Goal: Task Accomplishment & Management: Complete application form

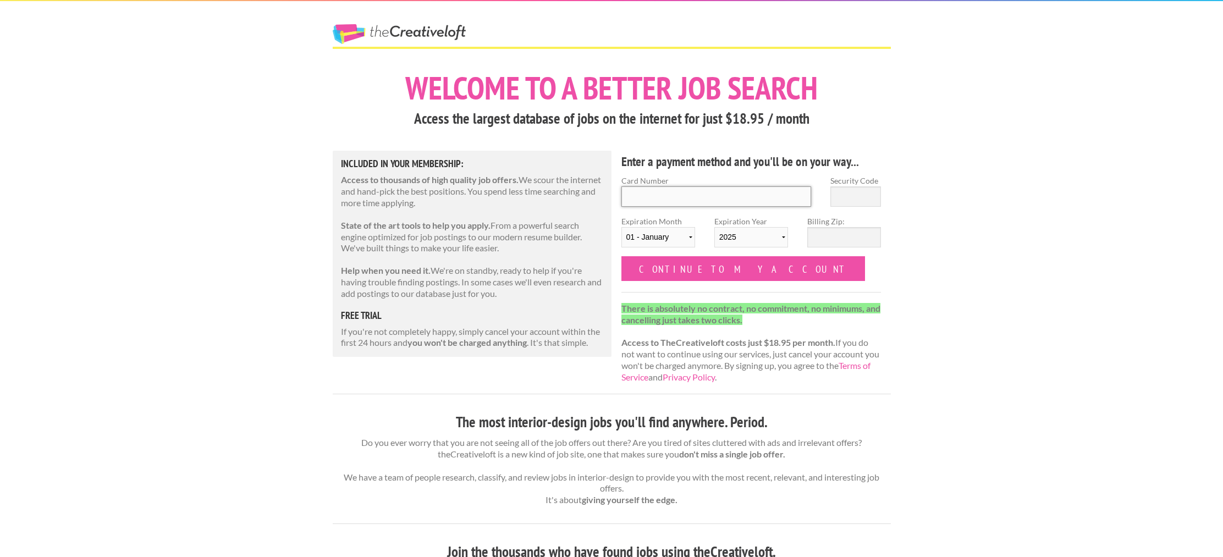
click at [684, 201] on input "Card Number" at bounding box center [716, 196] width 190 height 20
click at [388, 163] on h5 "Included in Your Membership:" at bounding box center [472, 164] width 263 height 10
click at [758, 190] on input "Card Number" at bounding box center [716, 196] width 190 height 20
click at [728, 195] on input "Card Number" at bounding box center [716, 196] width 190 height 20
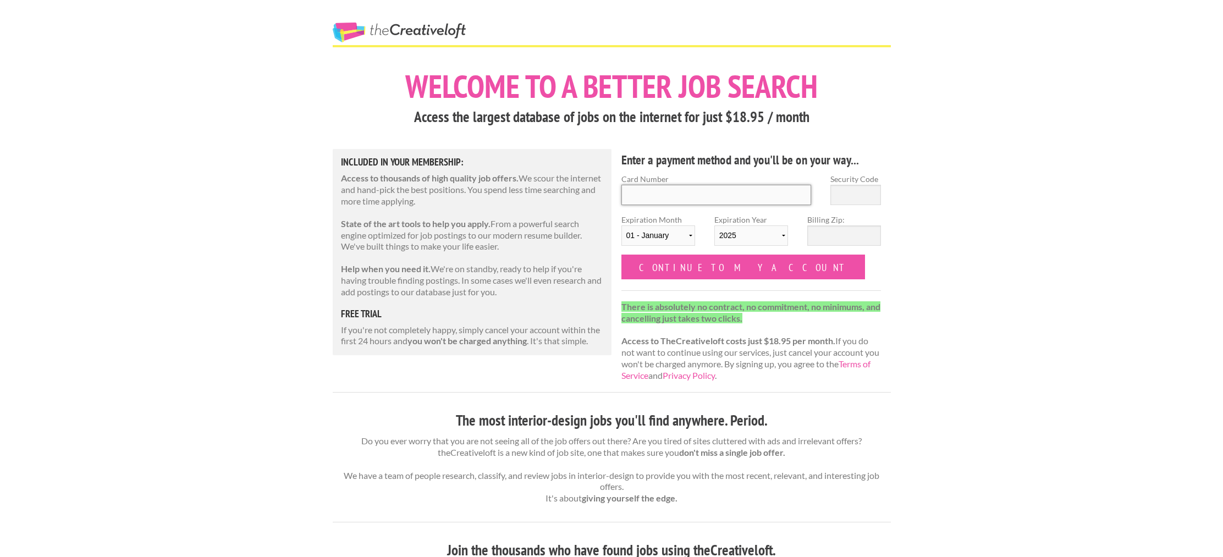
click at [772, 195] on input "Card Number" at bounding box center [716, 195] width 190 height 20
type input "370394459111000"
type input "0377"
select select "06"
select select "2030"
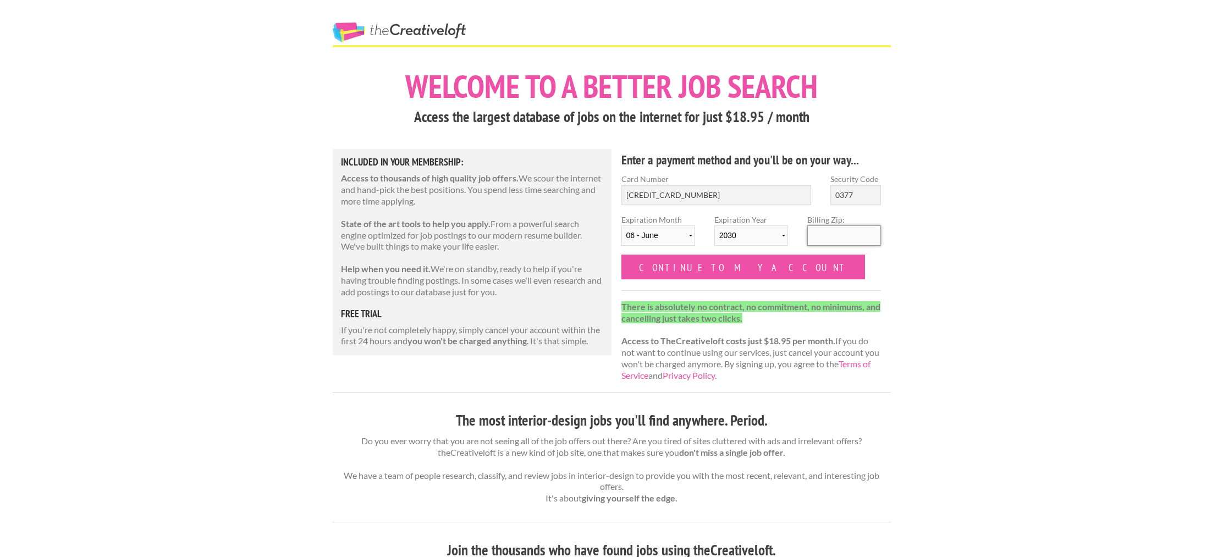
click at [836, 242] on input "Billing Zip:" at bounding box center [844, 235] width 74 height 20
type input "78006"
click at [708, 271] on input "Continue to my account" at bounding box center [743, 267] width 244 height 25
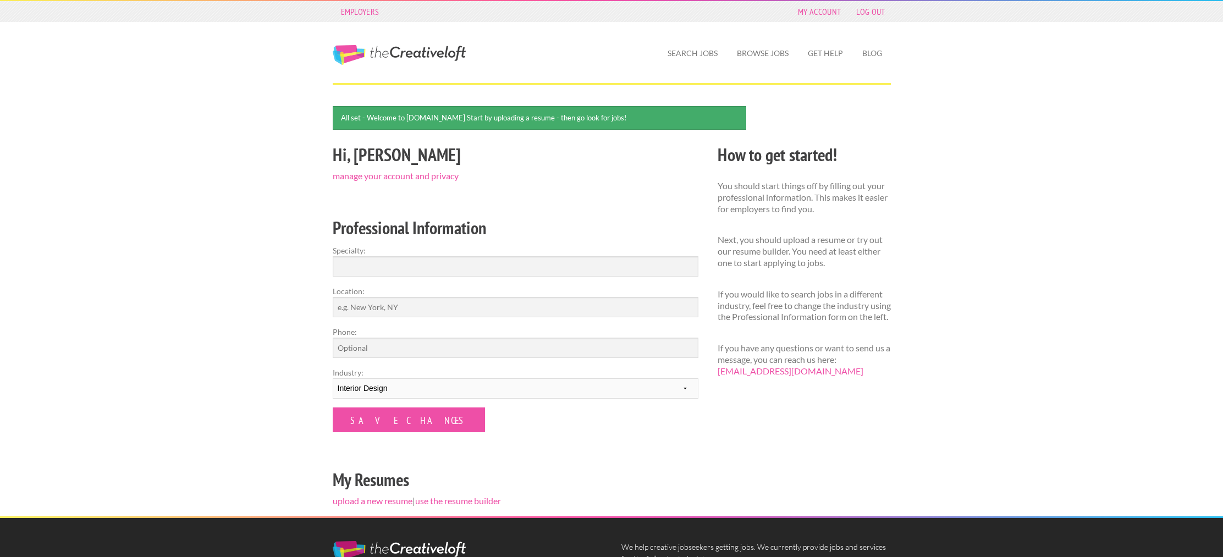
click at [1114, 191] on div "Employers My Account Log Out The Creative Loft Search Jobs Browse Jobs Get Help…" at bounding box center [611, 358] width 1223 height 717
click at [429, 269] on input "Specialty:" at bounding box center [516, 266] width 366 height 20
type input "Interior Designer"
click at [434, 303] on input "Location:" at bounding box center [516, 307] width 366 height 20
type input "[GEOGRAPHIC_DATA], [GEOGRAPHIC_DATA]"
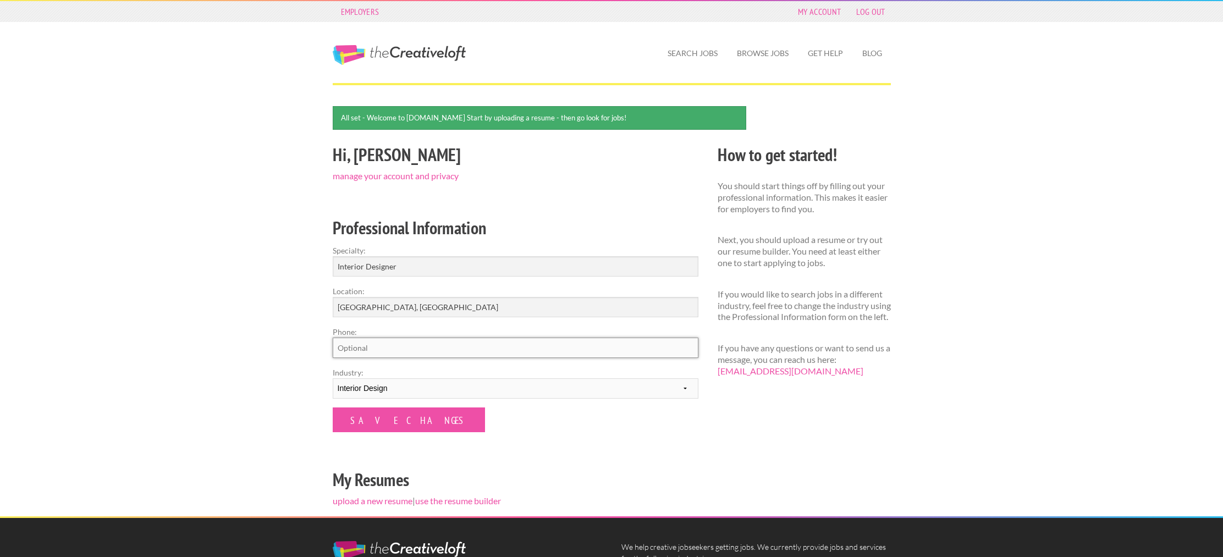
click at [439, 350] on input "Phone:" at bounding box center [516, 348] width 366 height 20
drag, startPoint x: 646, startPoint y: 455, endPoint x: 637, endPoint y: 450, distance: 9.8
click at [644, 452] on div "Hi, [PERSON_NAME] manage your account and privacy Professional Information Spec…" at bounding box center [515, 328] width 385 height 375
click at [417, 422] on input "Save Changes" at bounding box center [409, 419] width 152 height 25
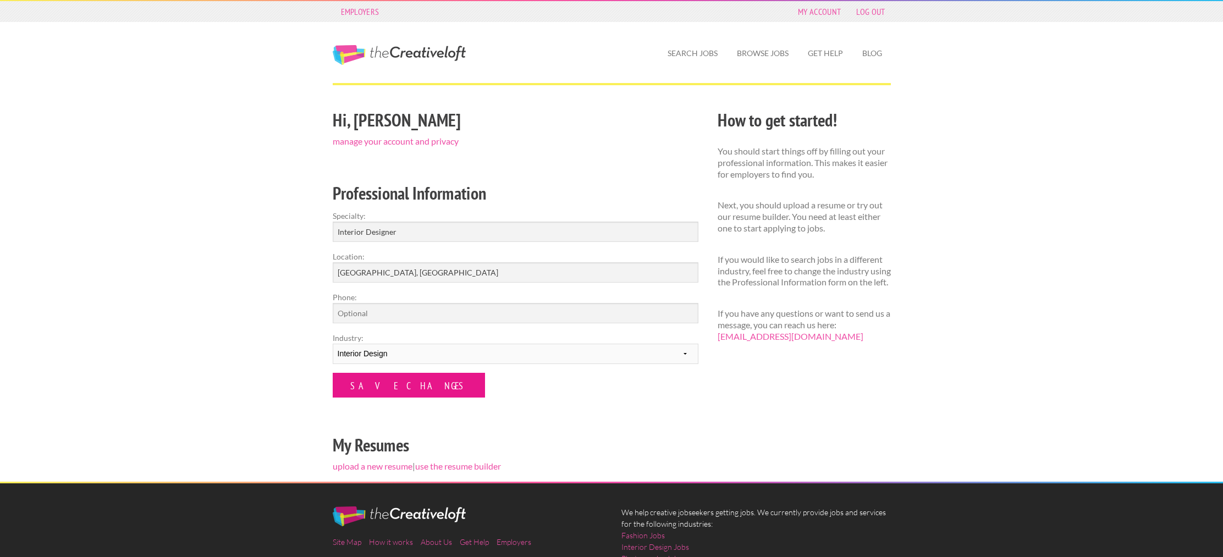
click at [367, 389] on input "Save Changes" at bounding box center [409, 385] width 152 height 25
click at [751, 387] on div "Hi, Hannah manage your account and privacy Professional Information Specialty: …" at bounding box center [611, 293] width 577 height 375
click at [949, 227] on div "Employers My Account Log Out The Creative Loft Search Jobs Browse Jobs Get Help…" at bounding box center [611, 341] width 1223 height 683
click at [362, 388] on input "Save Changes" at bounding box center [409, 385] width 152 height 25
click at [391, 357] on select "--------- Fashion Interior Design Photography Event Planning Entertainment Musi…" at bounding box center [516, 354] width 366 height 20
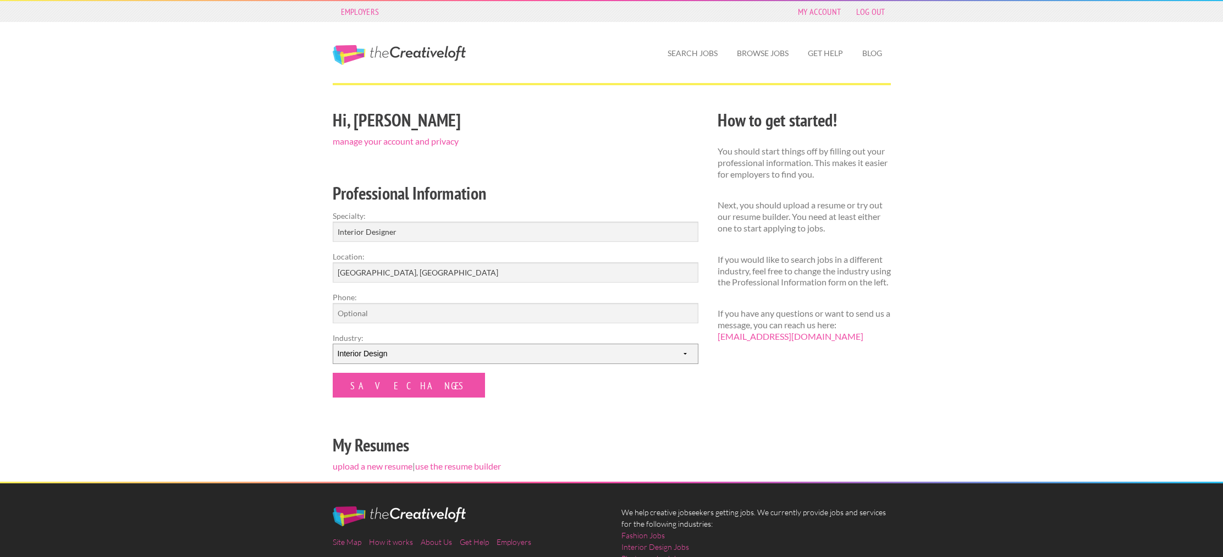
click at [333, 344] on select "--------- Fashion Interior Design Photography Event Planning Entertainment Musi…" at bounding box center [516, 354] width 366 height 20
click at [277, 356] on div "Employers My Account Log Out The Creative Loft Search Jobs Browse Jobs Get Help…" at bounding box center [611, 341] width 1223 height 683
drag, startPoint x: 444, startPoint y: 401, endPoint x: 421, endPoint y: 390, distance: 25.3
click at [432, 394] on div "Hi, [PERSON_NAME] manage your account and privacy Professional Information Spec…" at bounding box center [515, 293] width 385 height 375
click at [407, 387] on input "Save Changes" at bounding box center [409, 385] width 152 height 25
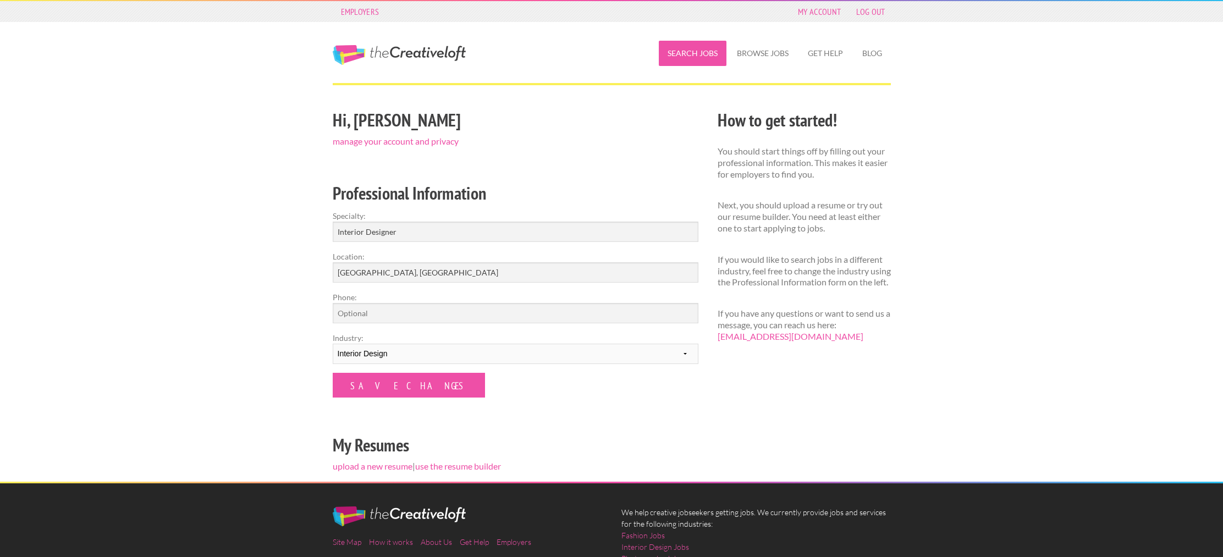
click at [678, 54] on link "Search Jobs" at bounding box center [693, 53] width 68 height 25
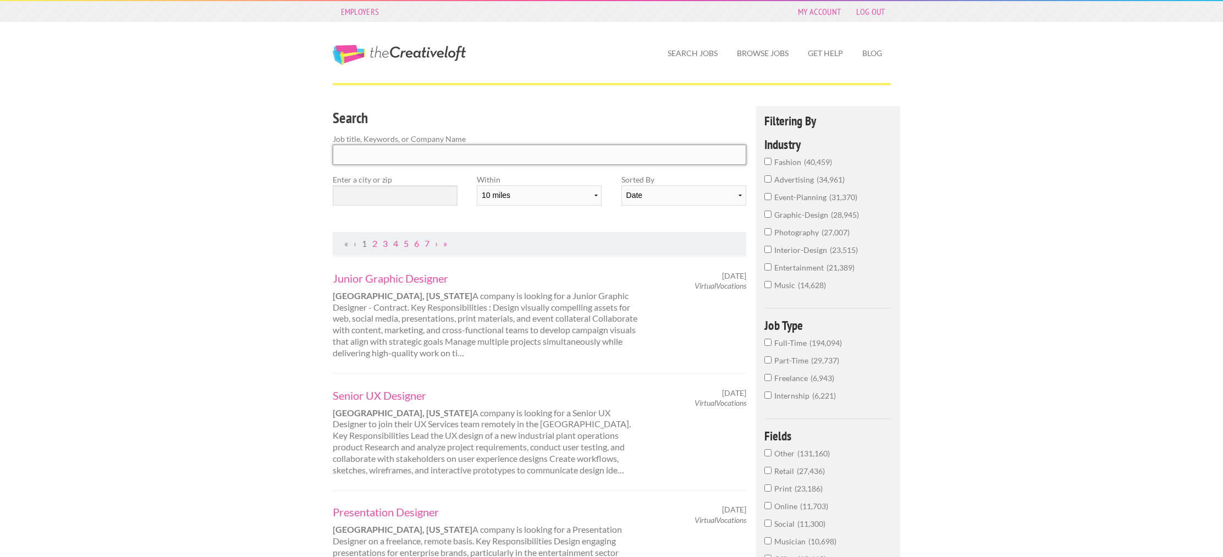
click at [517, 161] on input "Search" at bounding box center [540, 155] width 414 height 20
click at [432, 201] on input "text" at bounding box center [395, 195] width 125 height 20
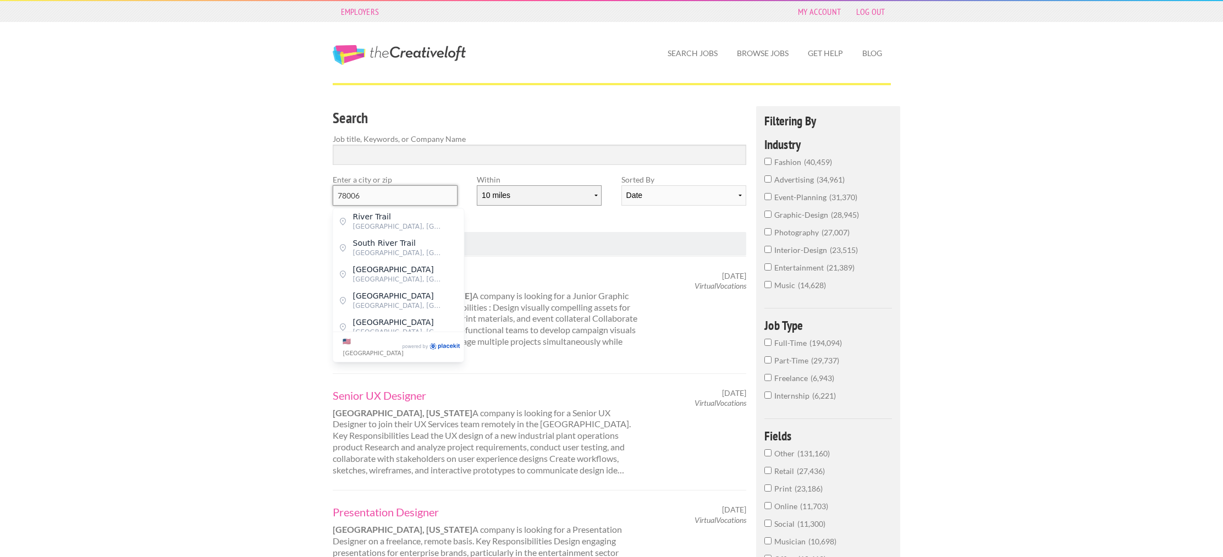
type input "78006"
click at [530, 200] on select "10 miles 20 miles 50 miles 100 miles 200 miles 300 miles 400 miles 500 miles" at bounding box center [539, 195] width 125 height 20
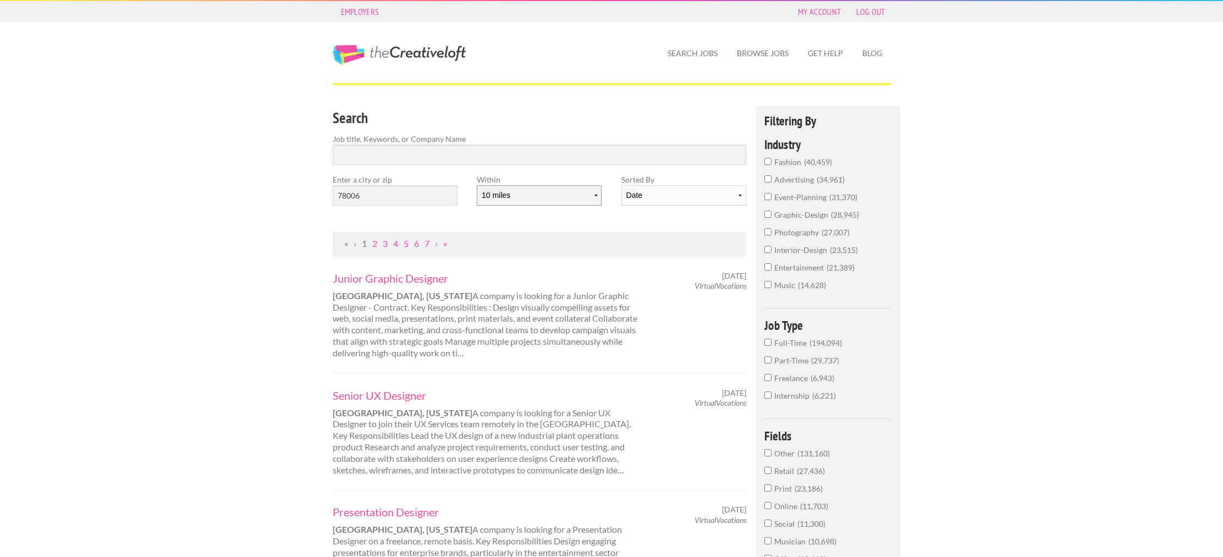
select select "50"
click at [477, 185] on select "10 miles 20 miles 50 miles 100 miles 200 miles 300 miles 400 miles 500 miles" at bounding box center [539, 195] width 125 height 20
click at [406, 200] on input "78006" at bounding box center [395, 195] width 125 height 20
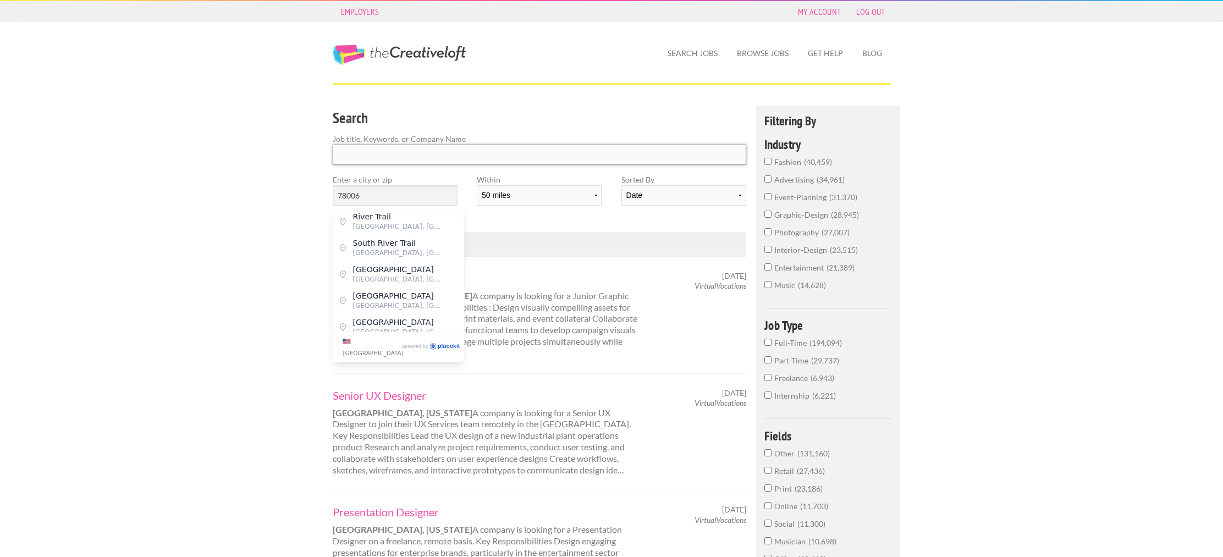
click at [477, 154] on input "Search" at bounding box center [540, 155] width 414 height 20
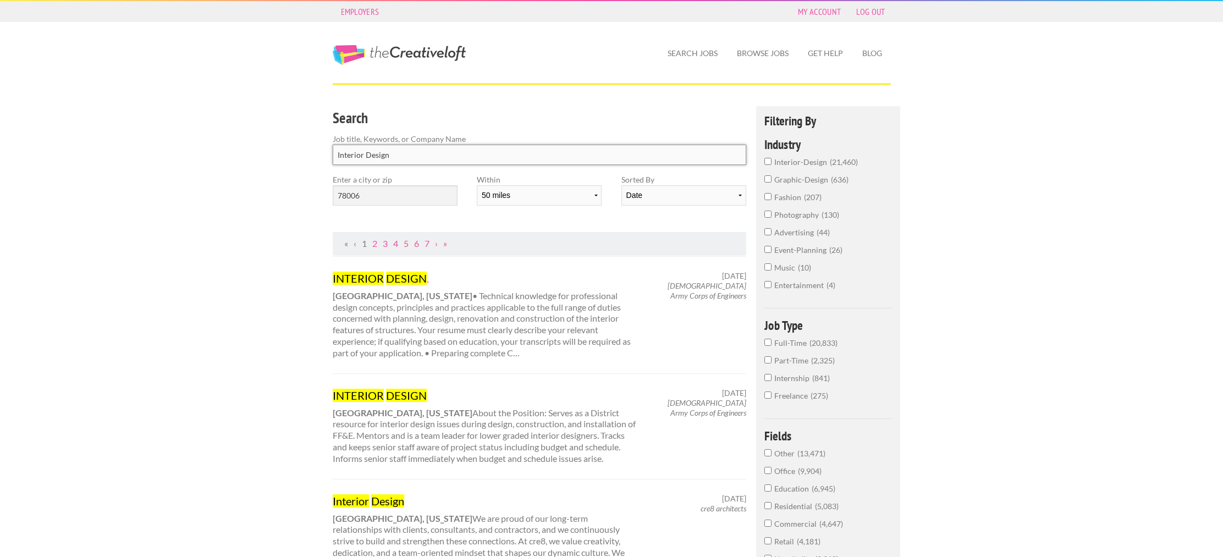
type input "Interior Design"
click button "submit" at bounding box center [0, 0] width 0 height 0
click at [419, 196] on input "78006" at bounding box center [395, 195] width 125 height 20
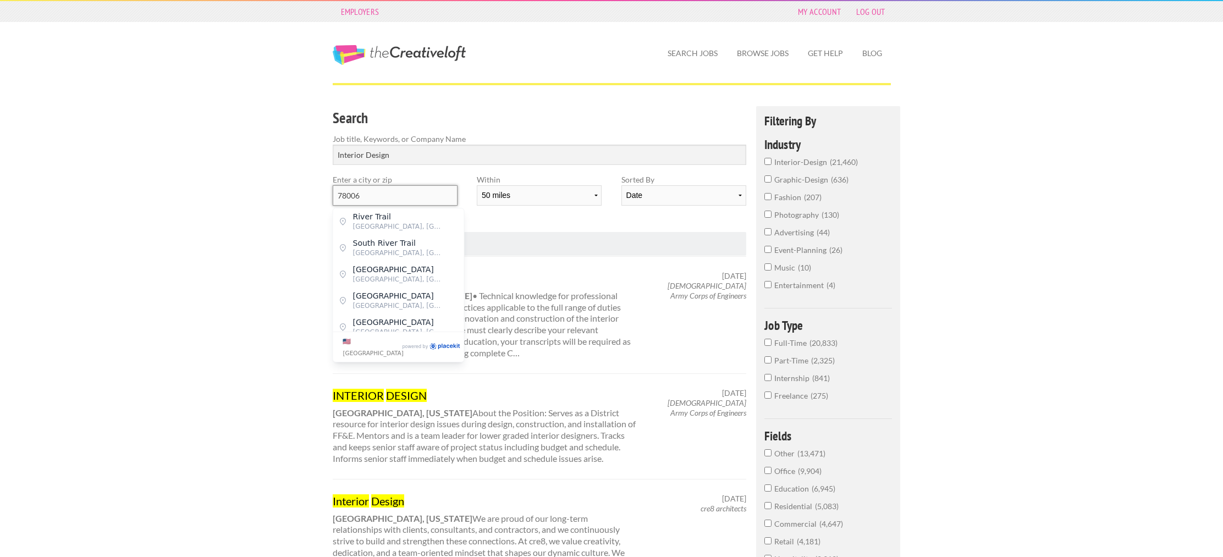
drag, startPoint x: 422, startPoint y: 196, endPoint x: 316, endPoint y: 180, distance: 107.2
click at [379, 222] on span "78201 United States of America" at bounding box center [398, 227] width 90 height 10
type input "San Antonio"
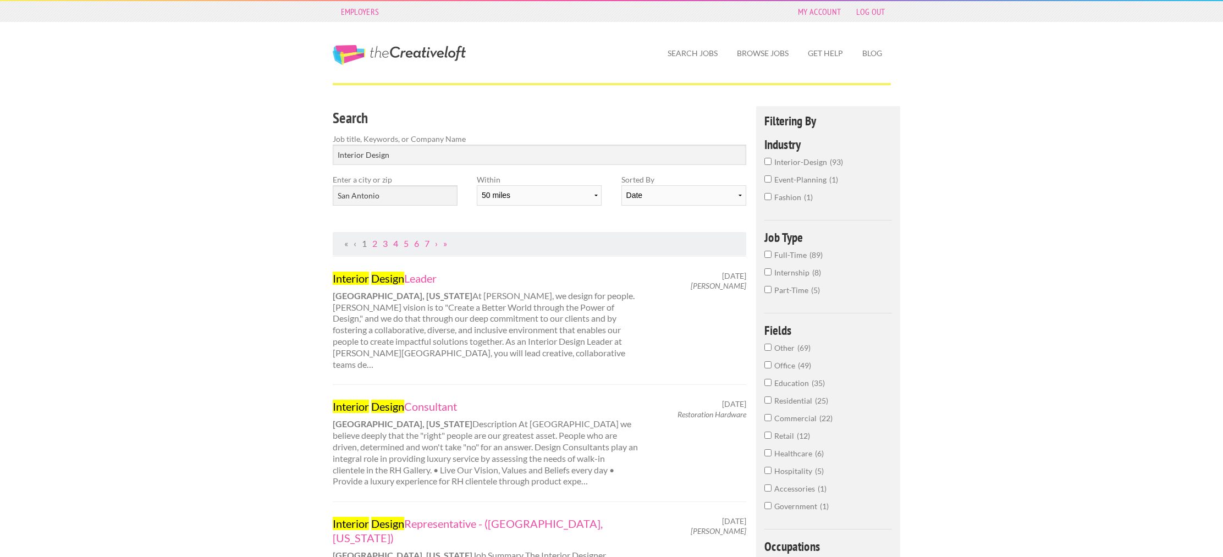
click at [605, 250] on nav "« ‹ 1 2 3 4 5 6 7 › »" at bounding box center [540, 244] width 414 height 24
click at [553, 234] on nav "« ‹ 1 2 3 4 5 6 7 › »" at bounding box center [540, 244] width 414 height 24
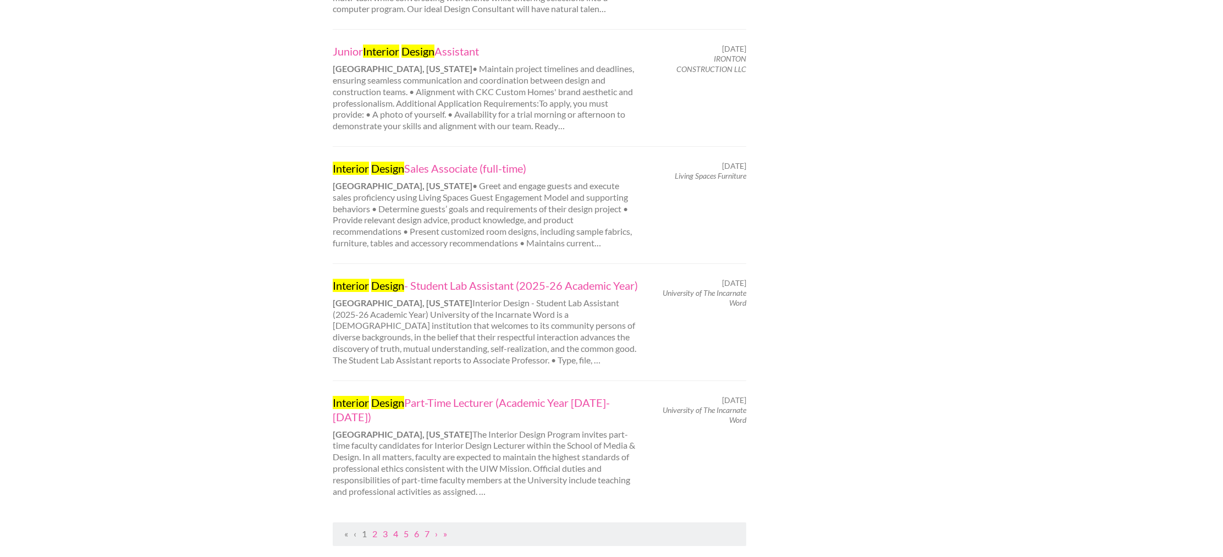
scroll to position [955, 0]
click at [374, 527] on link "2" at bounding box center [374, 532] width 5 height 10
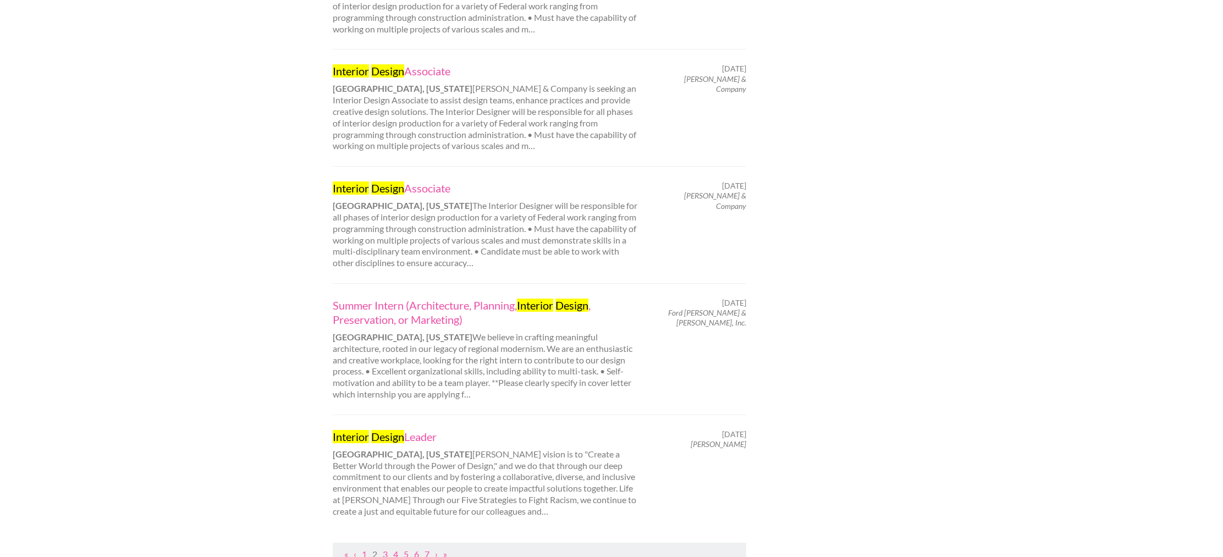
scroll to position [925, 0]
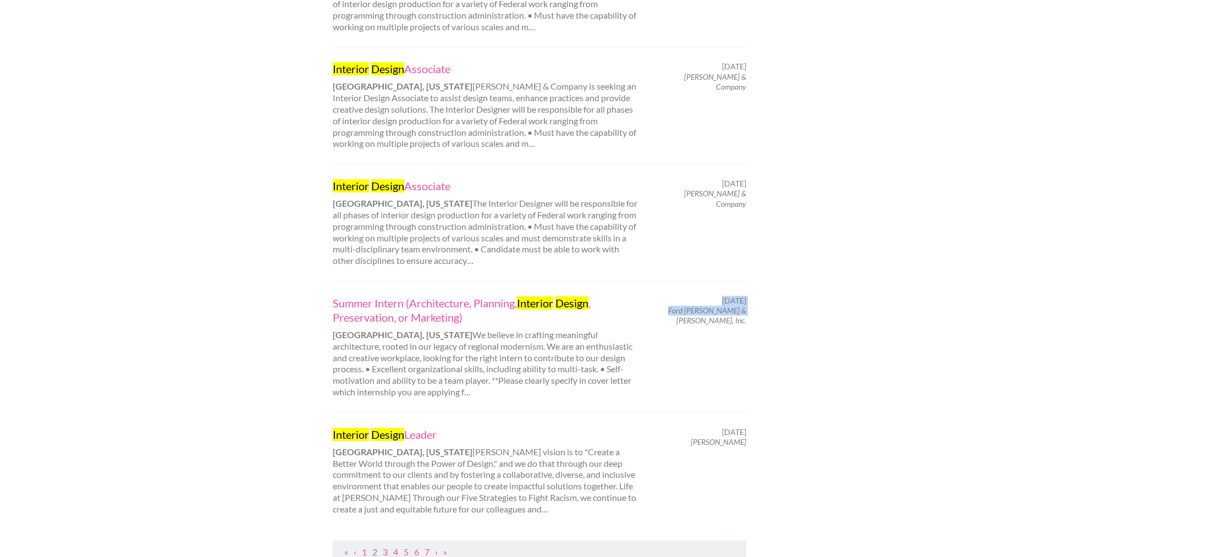
drag, startPoint x: 751, startPoint y: 314, endPoint x: 734, endPoint y: 311, distance: 17.3
click at [733, 311] on div "February 28, 2025 Ford Powell & Carson, Inc." at bounding box center [702, 311] width 108 height 30
drag, startPoint x: 746, startPoint y: 313, endPoint x: 695, endPoint y: 306, distance: 51.2
click at [746, 313] on div "February 28, 2025 Ford Powell & Carson, Inc." at bounding box center [702, 311] width 108 height 30
drag, startPoint x: 665, startPoint y: 312, endPoint x: 747, endPoint y: 310, distance: 81.9
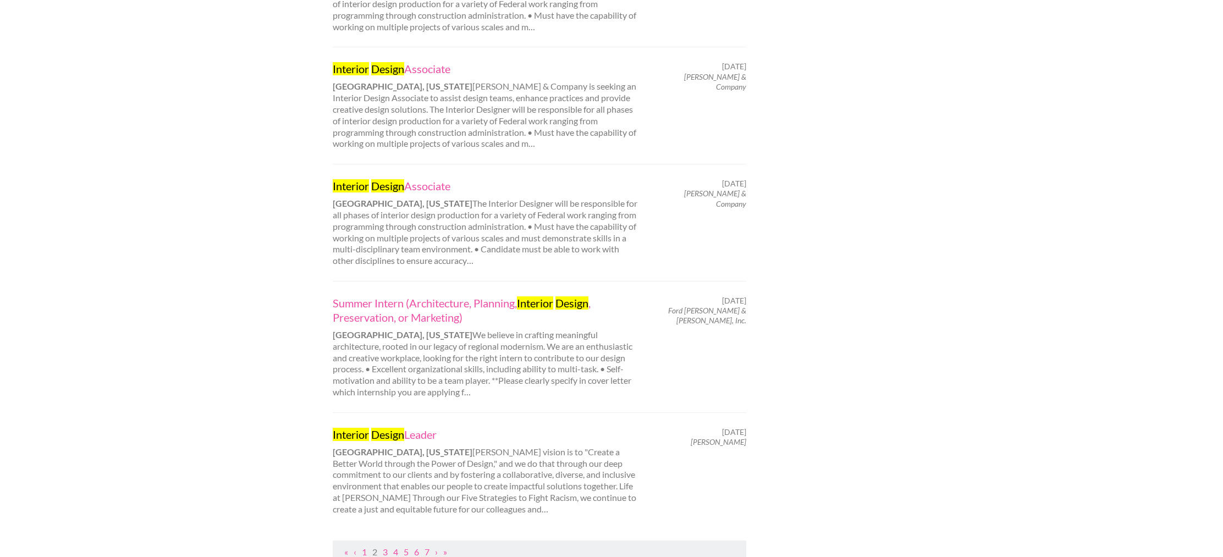
click at [747, 310] on div "February 28, 2025 Ford Powell & Carson, Inc." at bounding box center [702, 311] width 108 height 30
drag, startPoint x: 701, startPoint y: 311, endPoint x: 759, endPoint y: 310, distance: 58.3
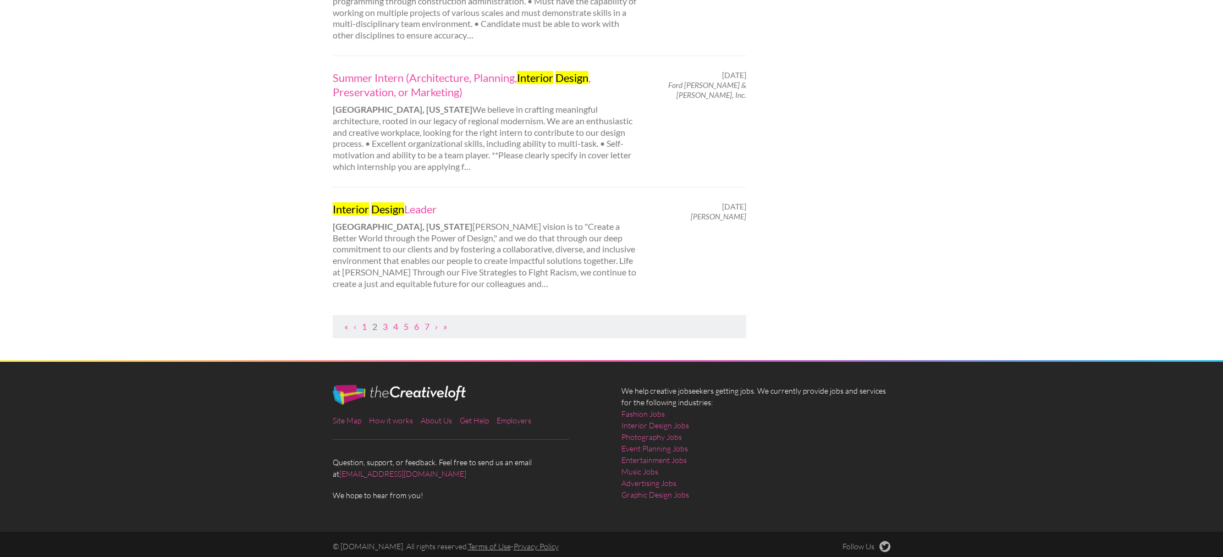
scroll to position [1155, 0]
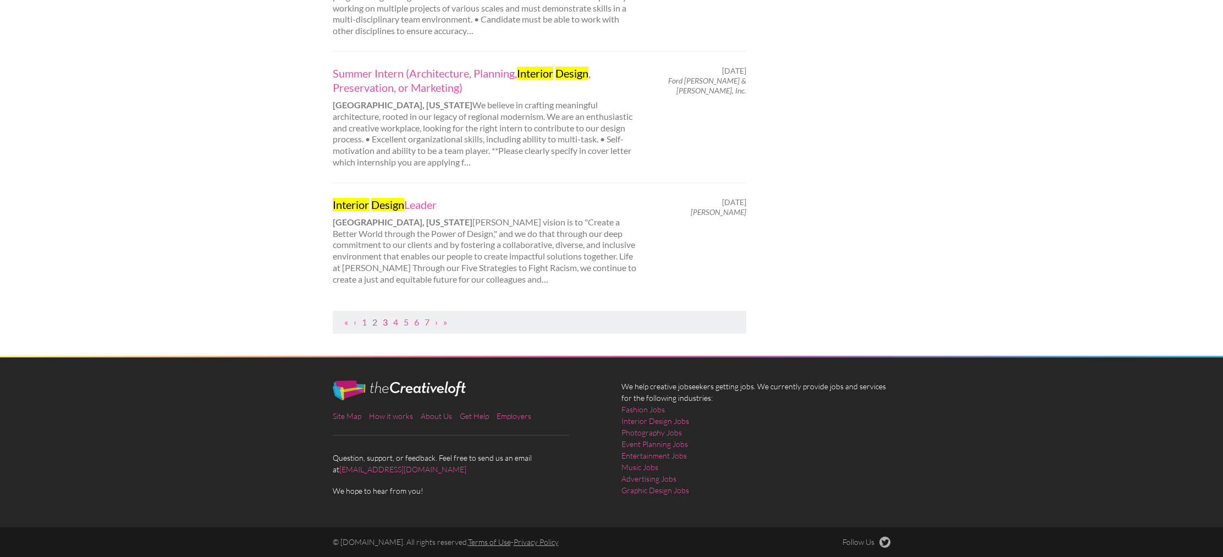
click at [385, 322] on link "3" at bounding box center [385, 322] width 5 height 10
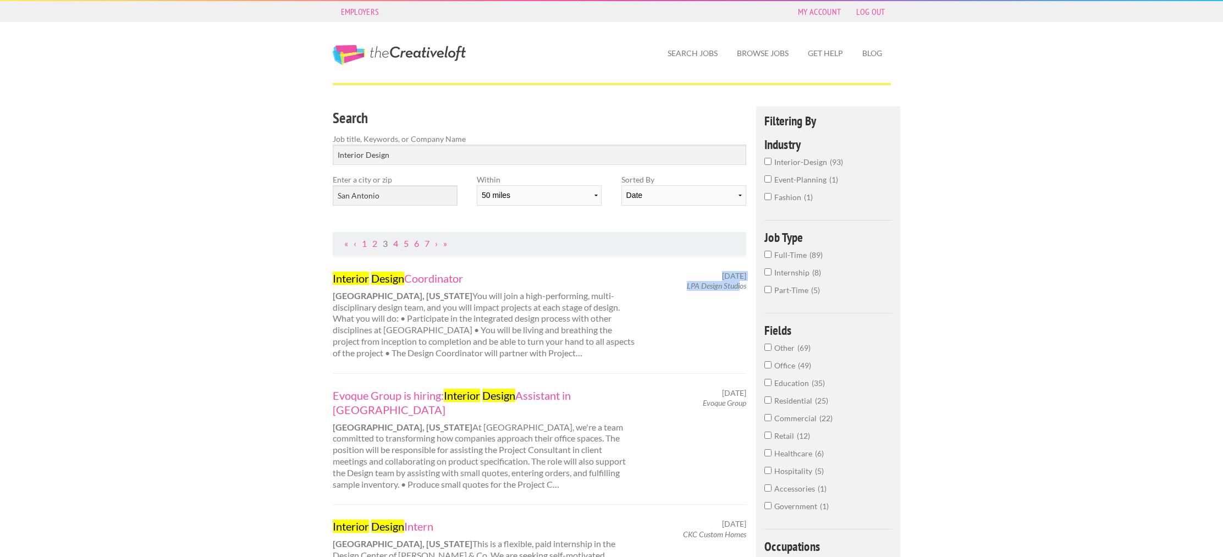
drag, startPoint x: 682, startPoint y: 286, endPoint x: 740, endPoint y: 286, distance: 57.7
click at [740, 286] on div "February 19, 2025 LPA Design Studios" at bounding box center [702, 281] width 108 height 20
drag, startPoint x: 746, startPoint y: 288, endPoint x: 754, endPoint y: 287, distance: 7.7
click at [754, 287] on div "February 19, 2025 LPA Design Studios" at bounding box center [702, 281] width 108 height 20
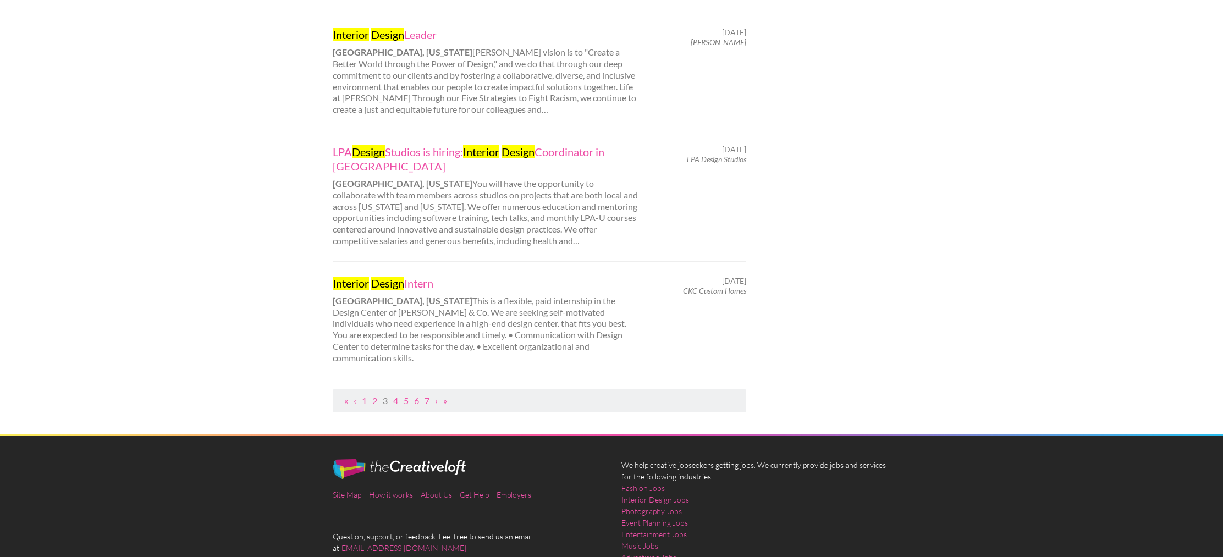
scroll to position [1079, 0]
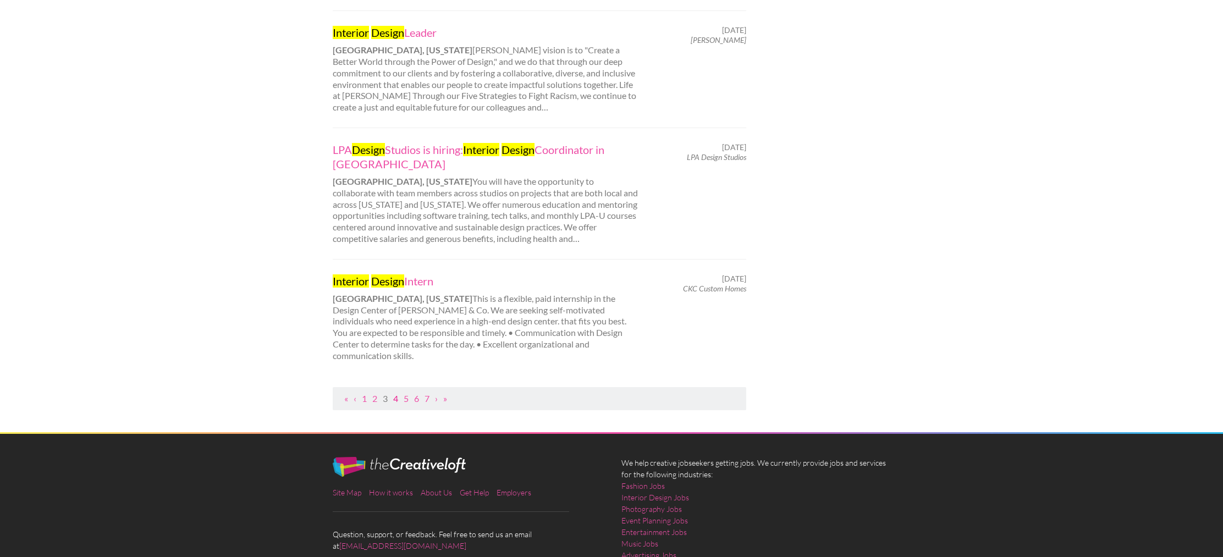
click at [395, 393] on link "4" at bounding box center [395, 398] width 5 height 10
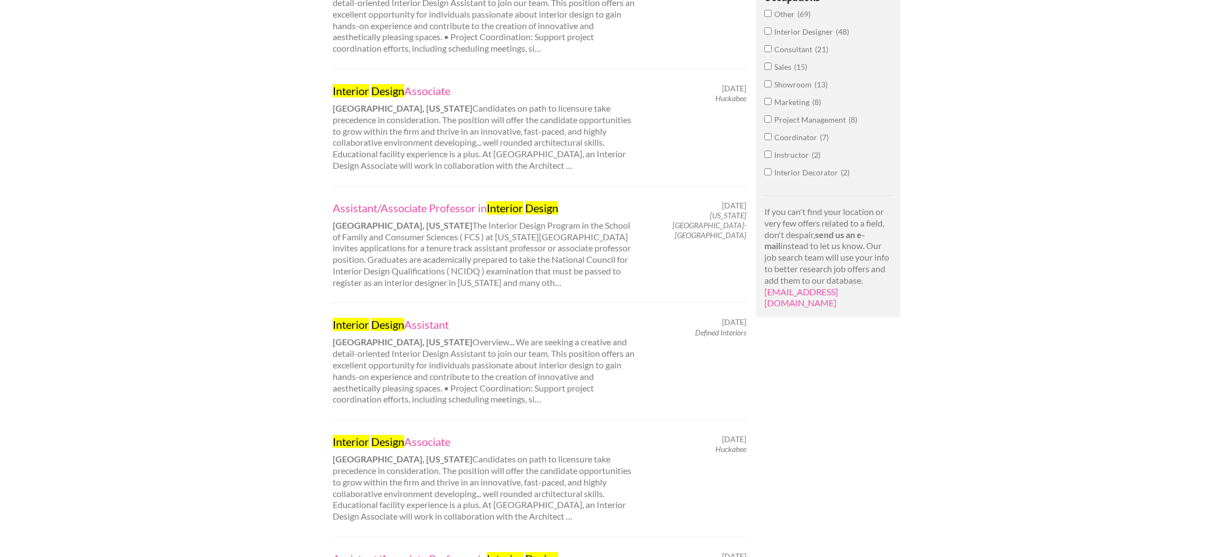
scroll to position [552, 0]
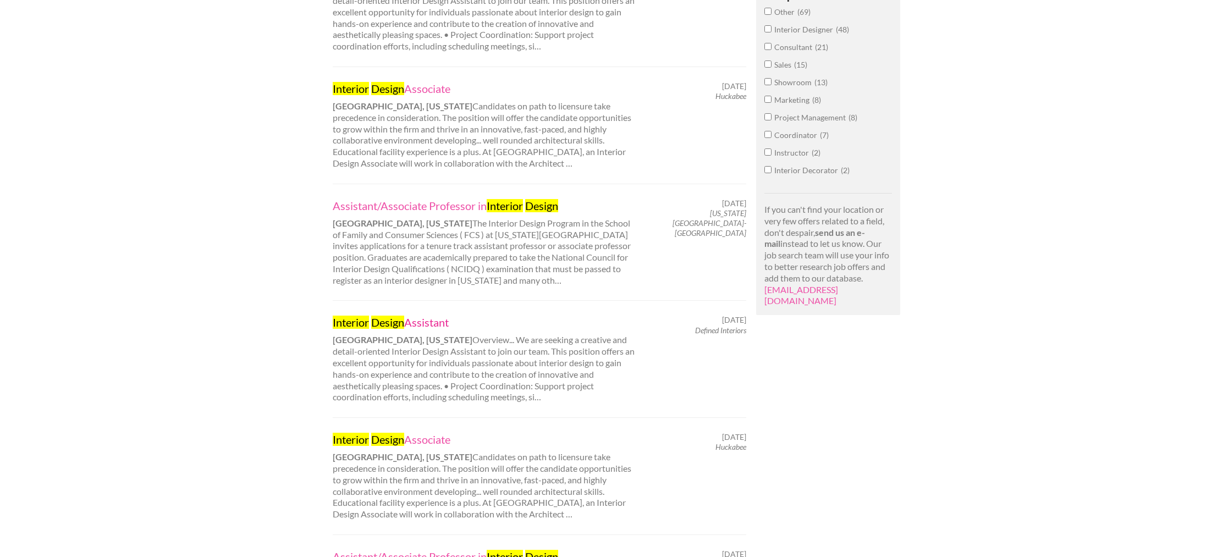
click at [437, 315] on link "Interior Design Assistant" at bounding box center [486, 322] width 306 height 14
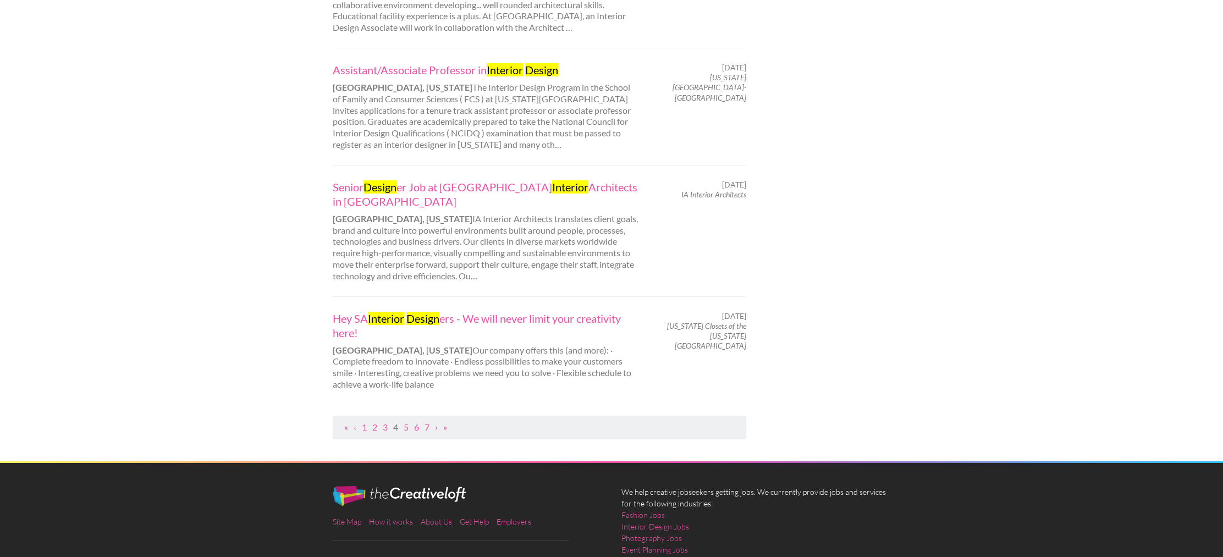
scroll to position [1047, 0]
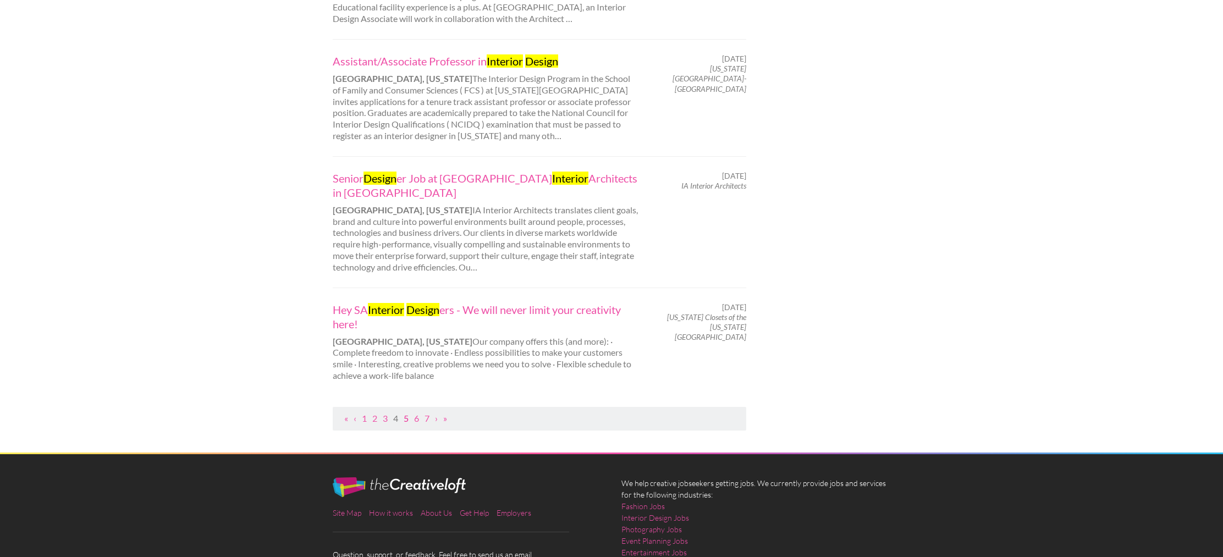
click at [404, 413] on link "5" at bounding box center [406, 418] width 5 height 10
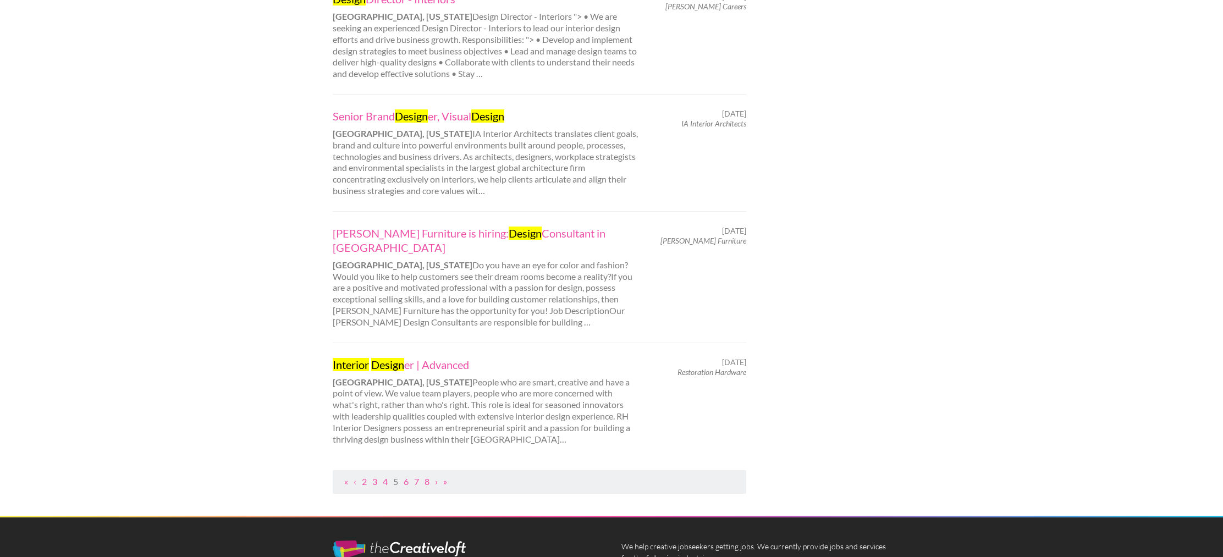
scroll to position [1023, 0]
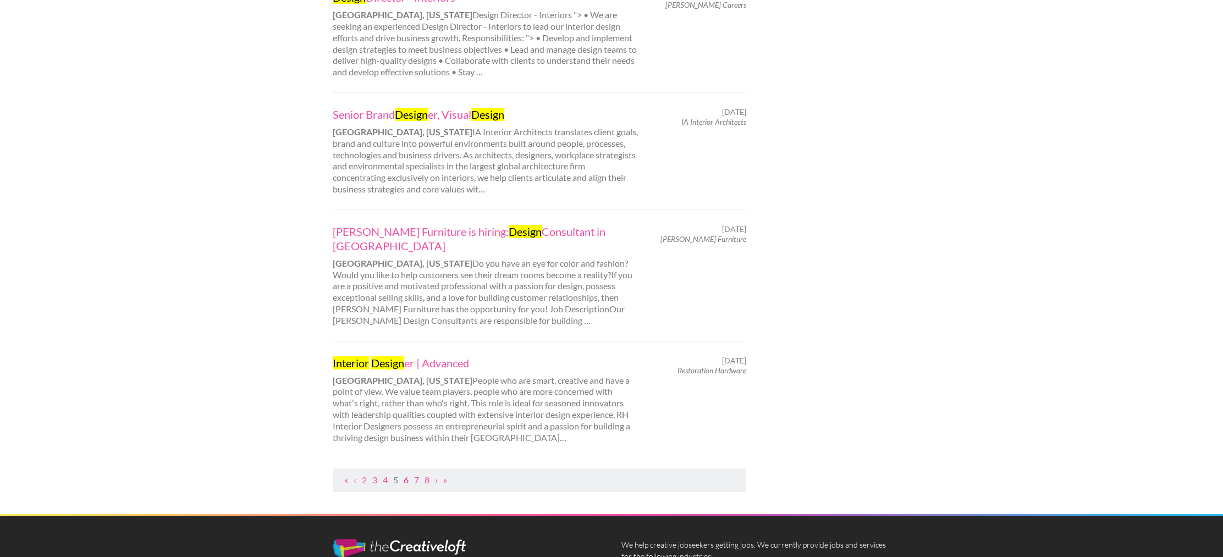
click at [406, 474] on link "6" at bounding box center [406, 479] width 5 height 10
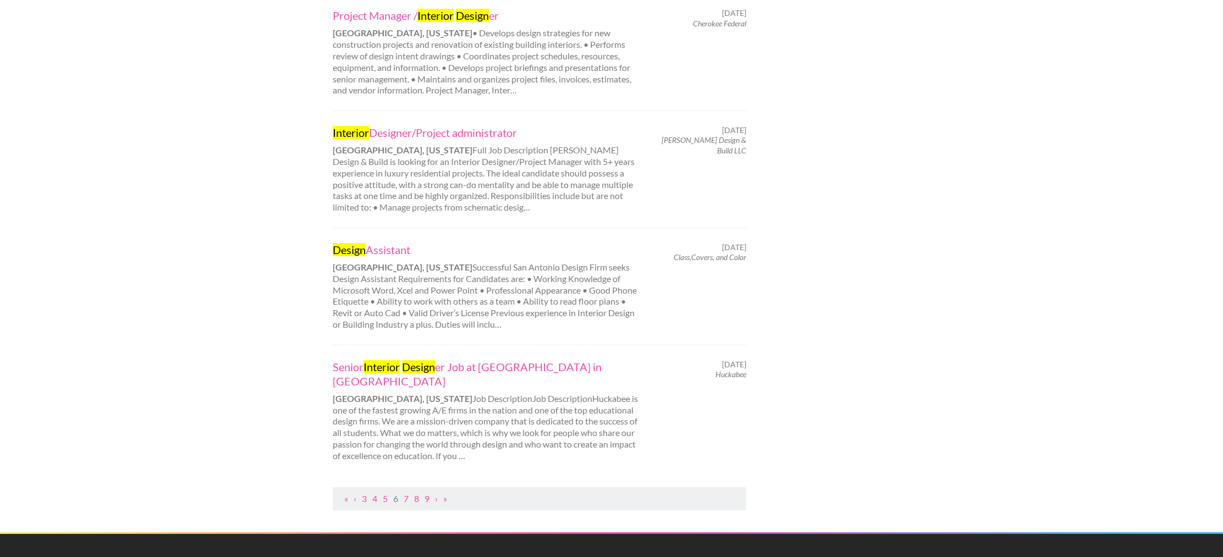
scroll to position [1095, 0]
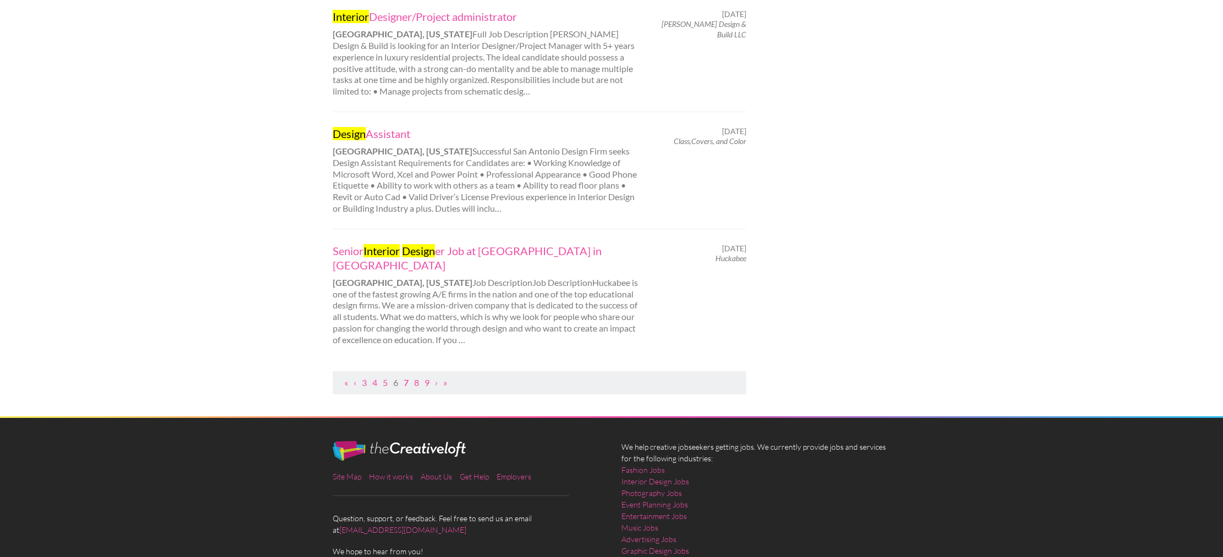
click at [406, 377] on link "7" at bounding box center [406, 382] width 5 height 10
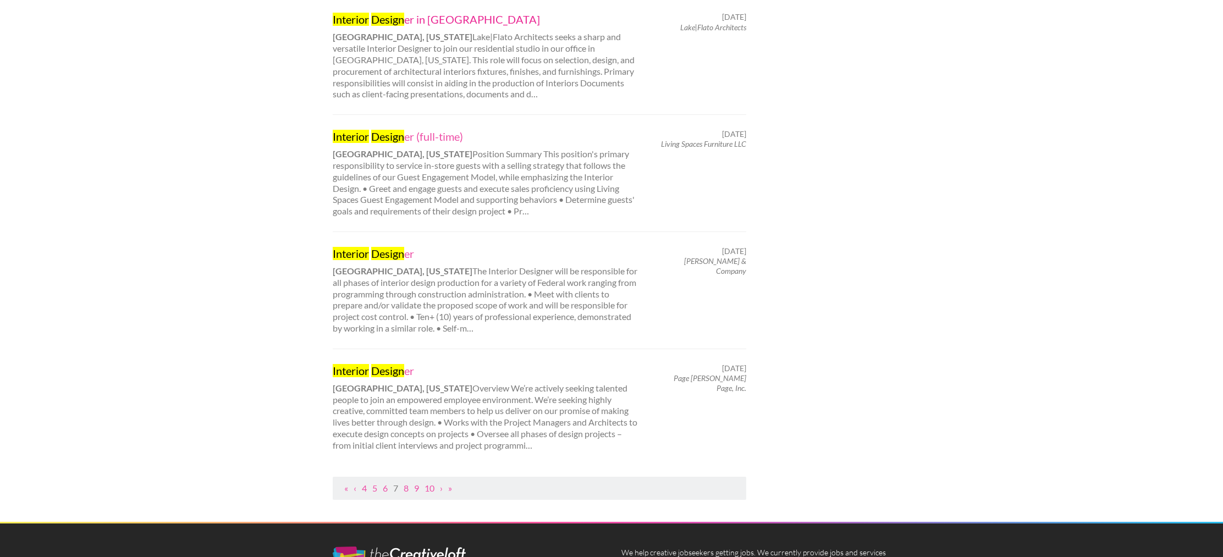
scroll to position [993, 0]
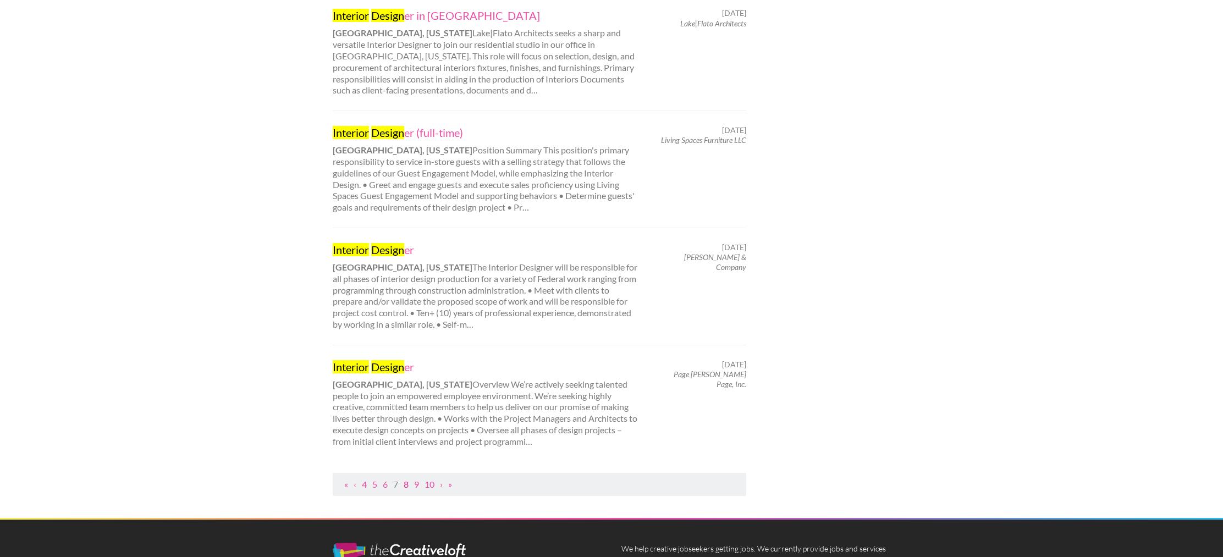
click at [408, 479] on link "8" at bounding box center [406, 484] width 5 height 10
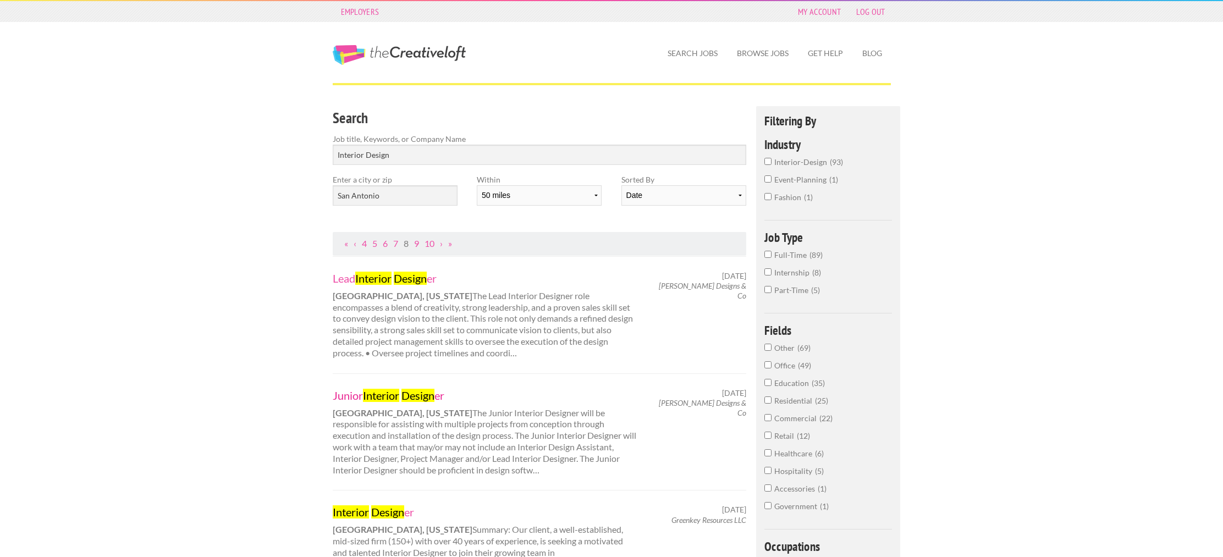
click at [430, 394] on mark "Design" at bounding box center [417, 395] width 33 height 13
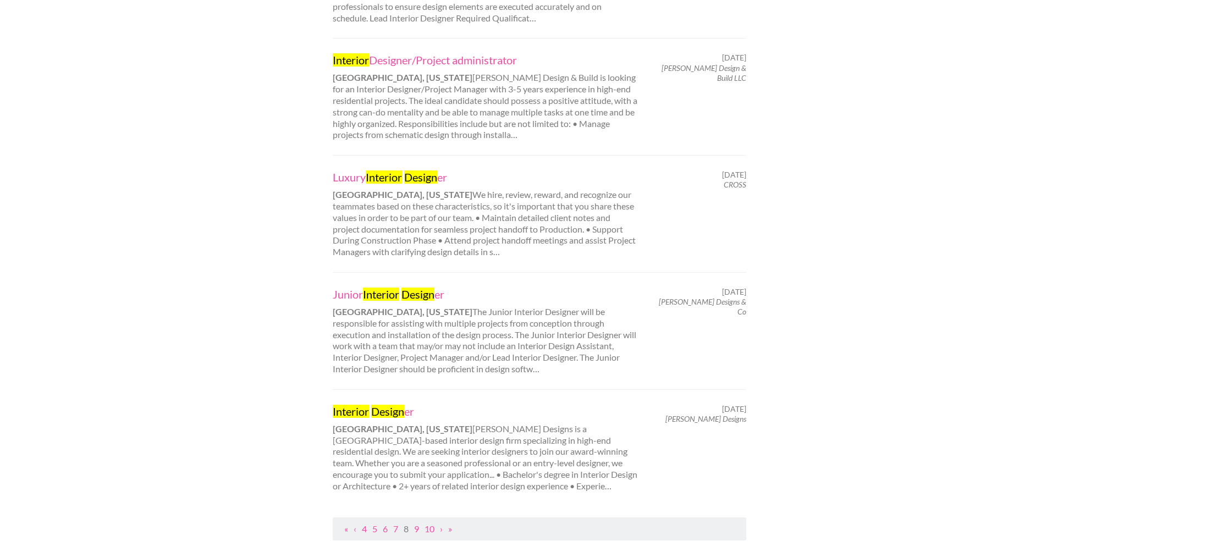
scroll to position [923, 0]
click at [406, 405] on link "Interior Design er" at bounding box center [486, 408] width 306 height 14
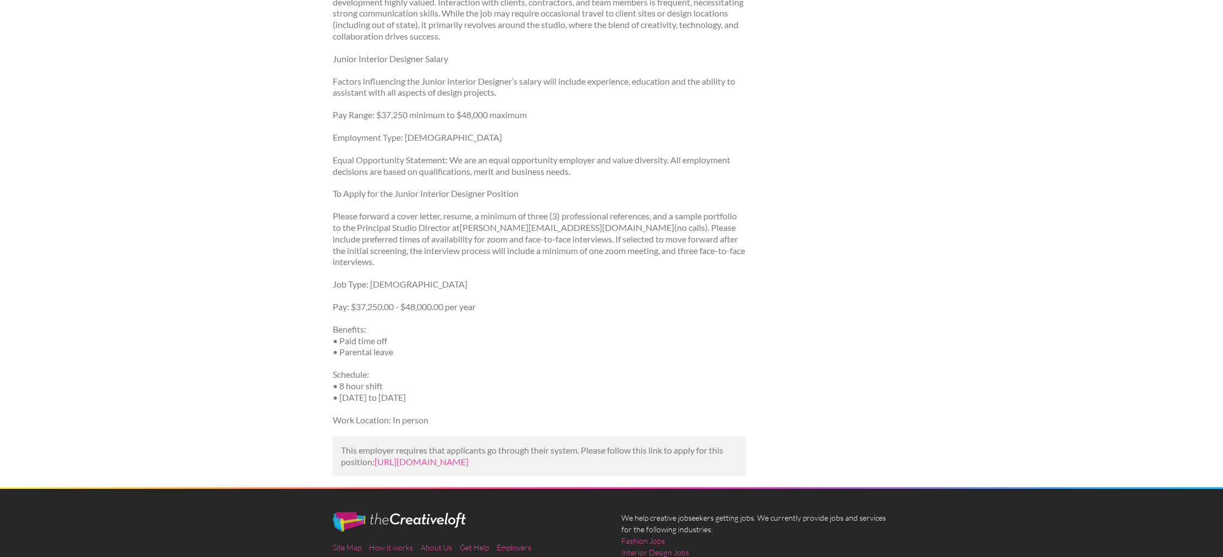
scroll to position [831, 0]
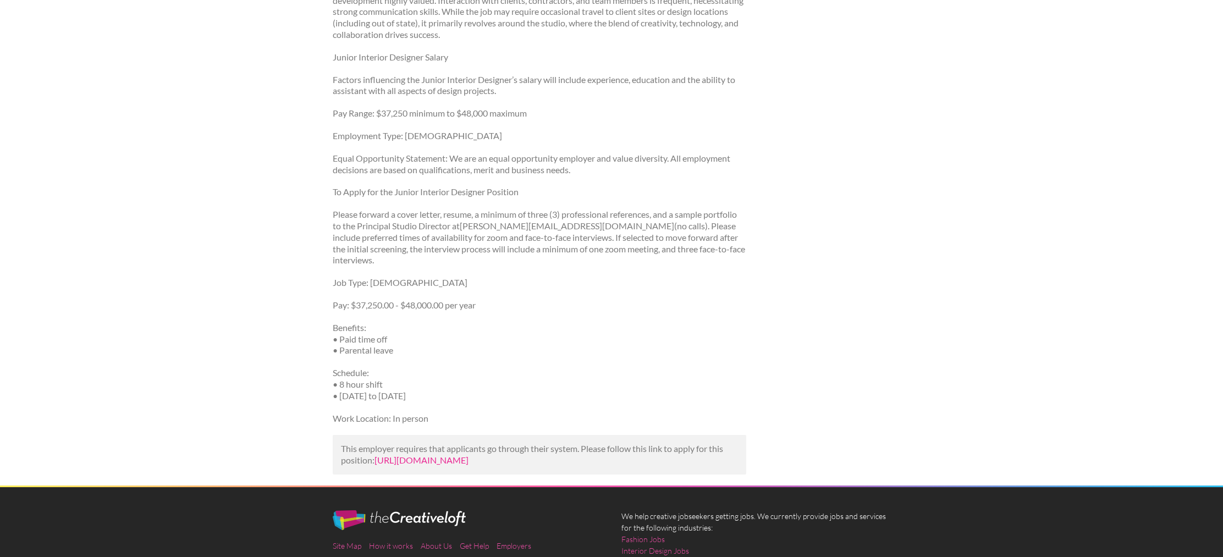
click at [435, 458] on link "[URL][DOMAIN_NAME]" at bounding box center [421, 460] width 94 height 10
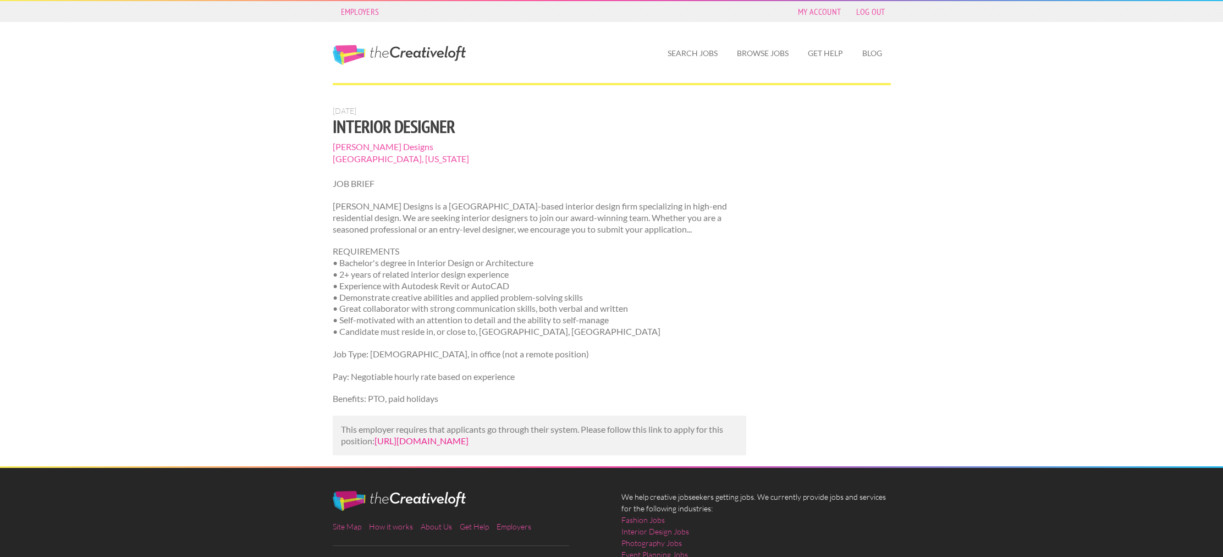
click at [468, 441] on link "[URL][DOMAIN_NAME]" at bounding box center [421, 440] width 94 height 10
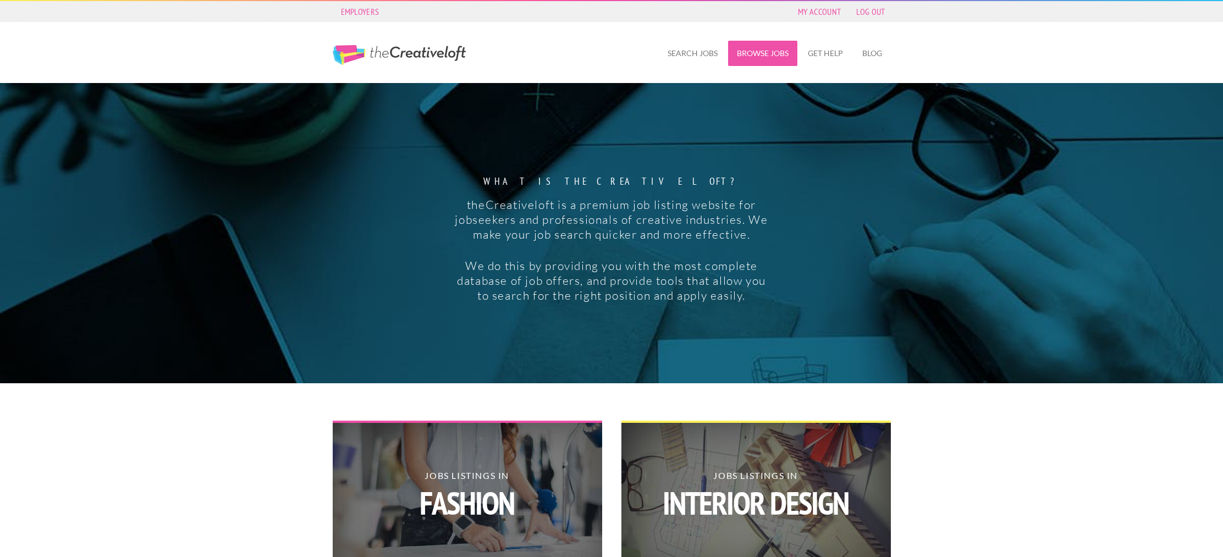
scroll to position [1, 0]
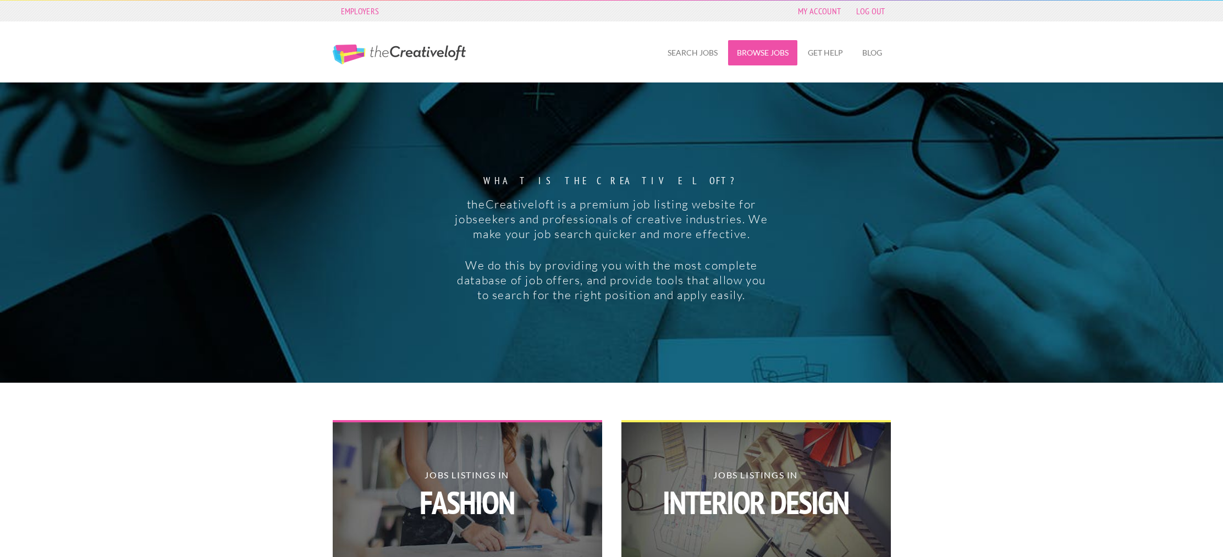
click at [773, 51] on link "Browse Jobs" at bounding box center [762, 52] width 69 height 25
